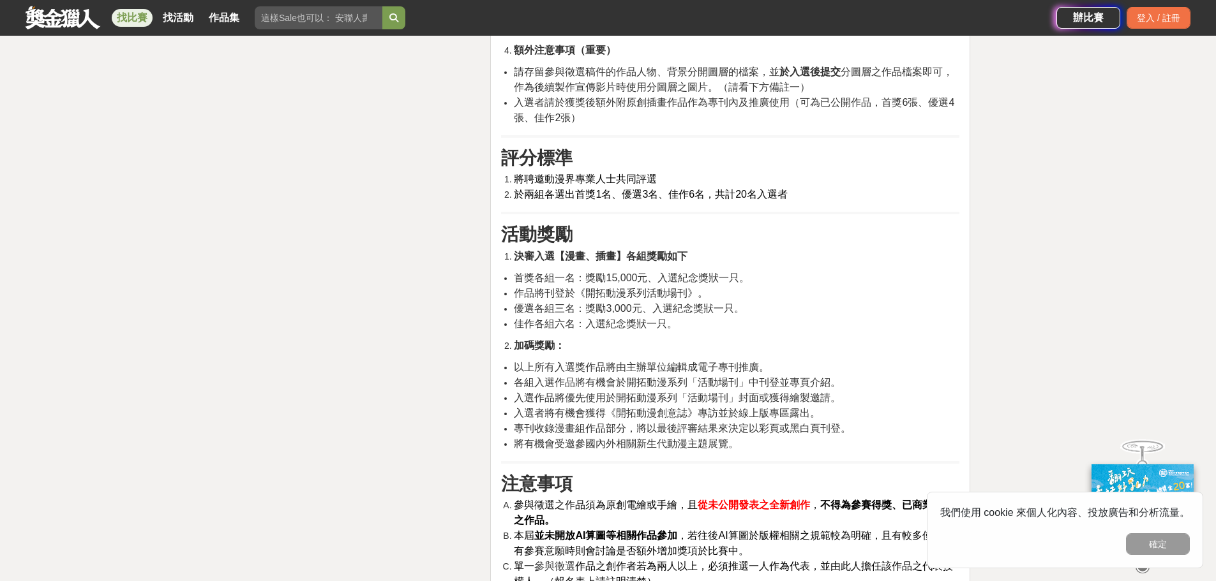
scroll to position [2935, 0]
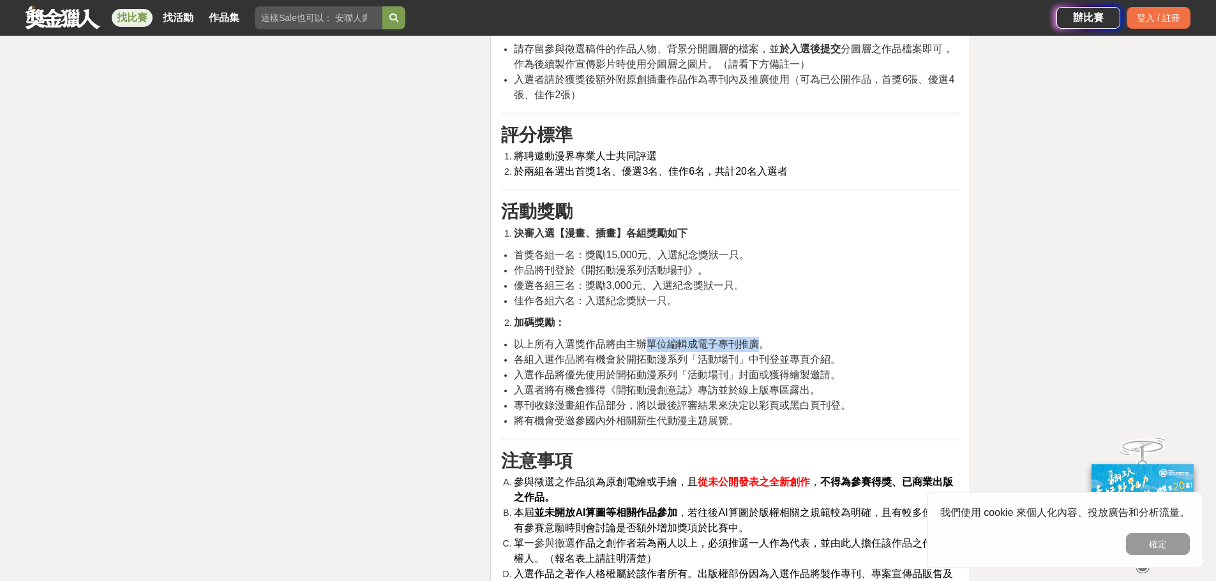
drag, startPoint x: 645, startPoint y: 345, endPoint x: 756, endPoint y: 345, distance: 111.0
click at [756, 345] on span "以上所有入選獎作品將由主辦單位編輯成電子專刊推廣。" at bounding box center [641, 344] width 255 height 11
click at [529, 364] on span "各組入選作品將有機會於開拓動漫系列「活動場刊」中刊登並專頁介紹。" at bounding box center [677, 359] width 327 height 11
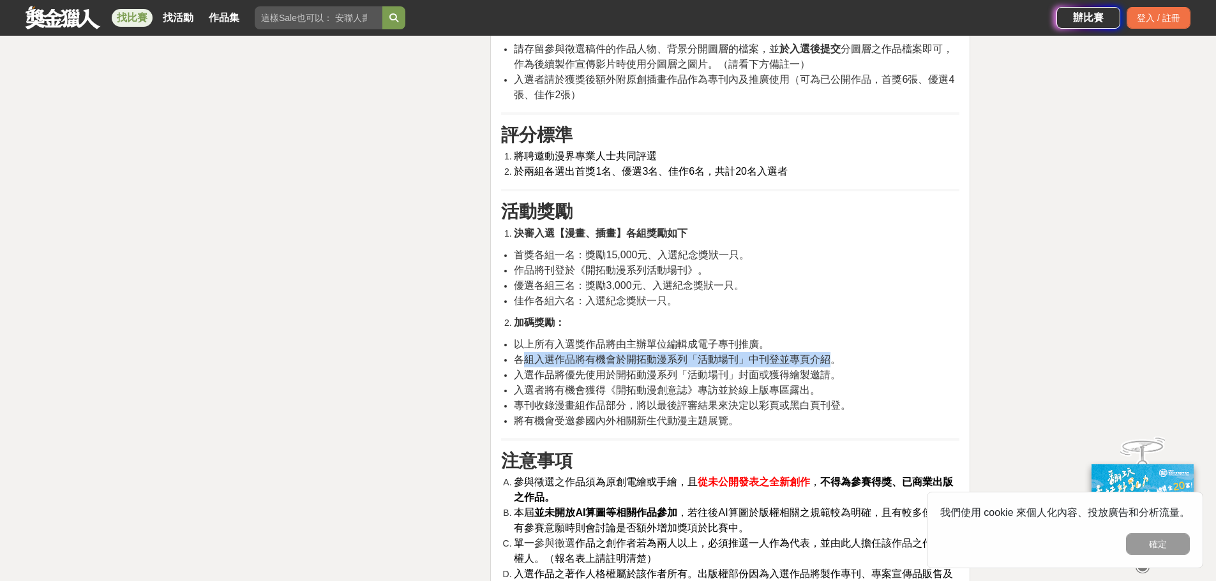
drag, startPoint x: 522, startPoint y: 361, endPoint x: 826, endPoint y: 362, distance: 303.8
click at [826, 362] on span "各組入選作品將有機會於開拓動漫系列「活動場刊」中刊登並專頁介紹。" at bounding box center [677, 359] width 327 height 11
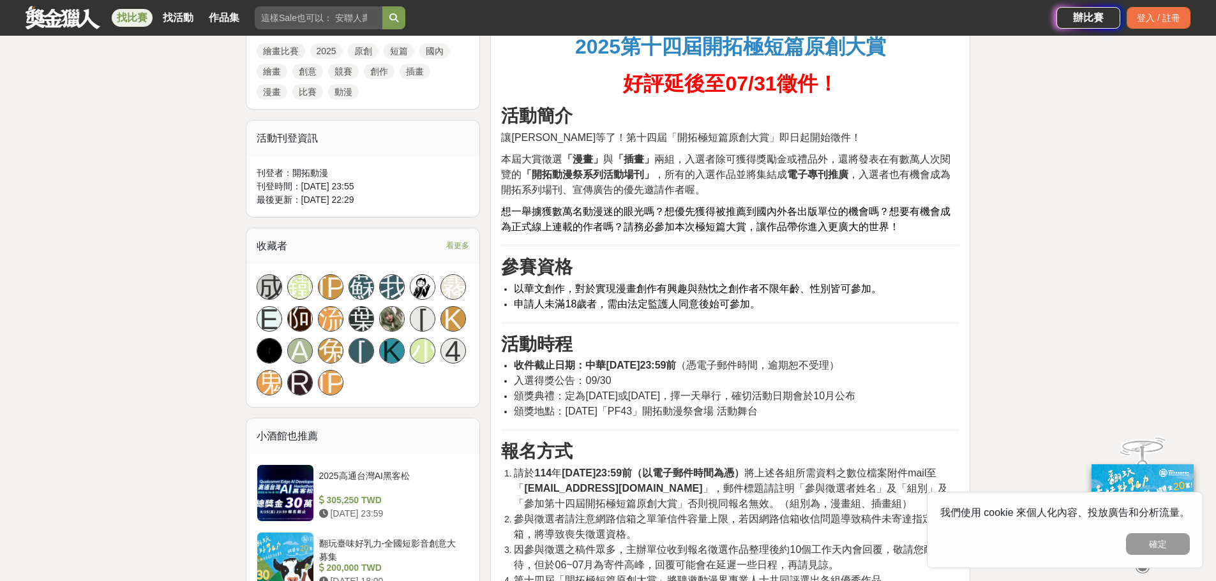
scroll to position [638, 0]
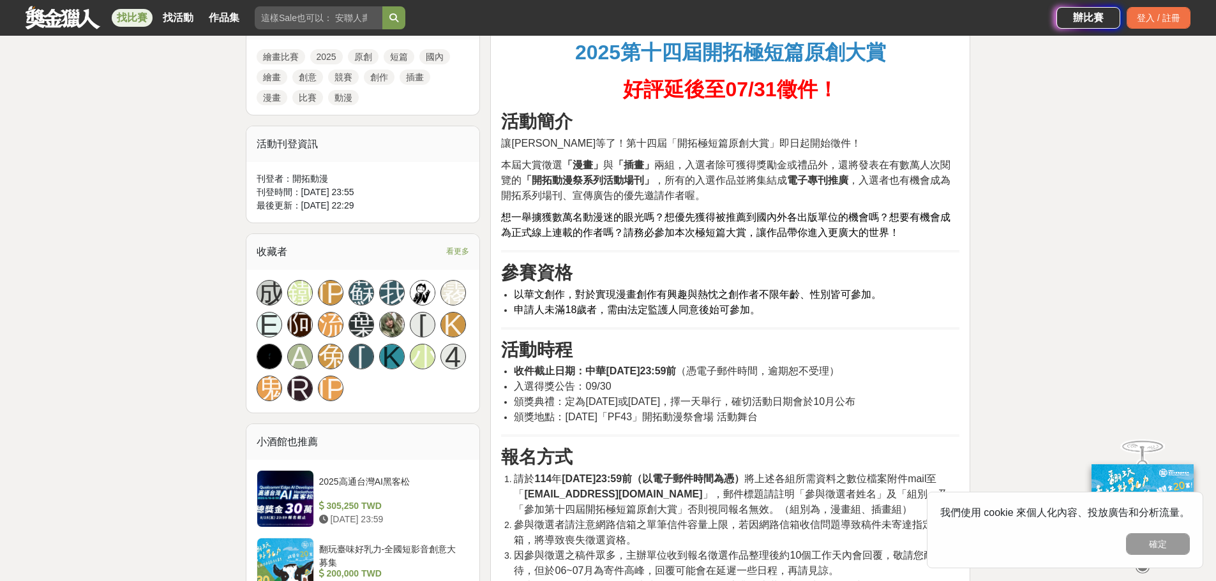
drag, startPoint x: 537, startPoint y: 384, endPoint x: 616, endPoint y: 388, distance: 79.2
click at [616, 388] on li "入選得獎公告：09/30" at bounding box center [736, 386] width 445 height 15
drag, startPoint x: 590, startPoint y: 399, endPoint x: 642, endPoint y: 398, distance: 52.3
click at [642, 398] on span "頒獎典禮：定為[DATE]或[DATE]，擇一天舉行，確切活動日期會於10月公布" at bounding box center [684, 401] width 341 height 11
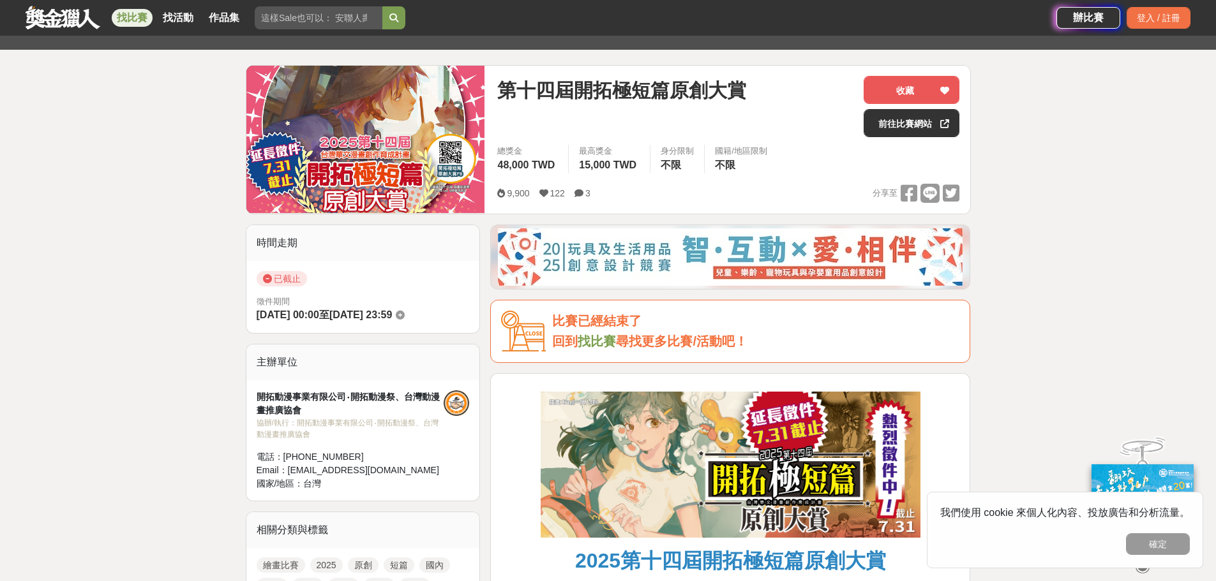
scroll to position [128, 0]
